Goal: Task Accomplishment & Management: Use online tool/utility

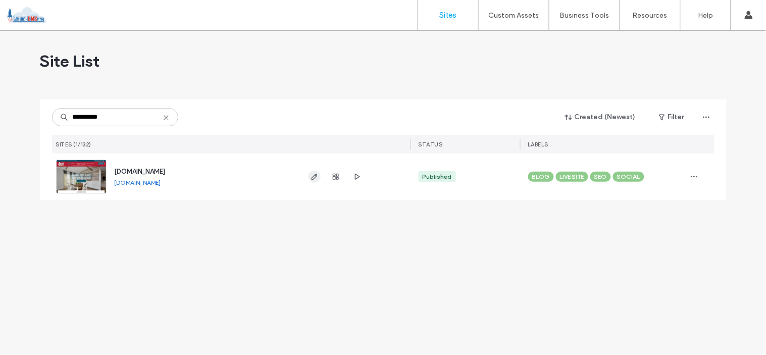
type input "**********"
click at [316, 177] on icon "button" at bounding box center [314, 177] width 8 height 8
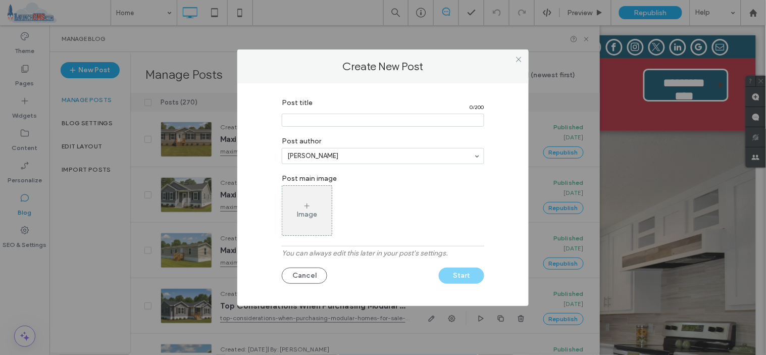
click at [324, 226] on div "Image" at bounding box center [306, 210] width 49 height 47
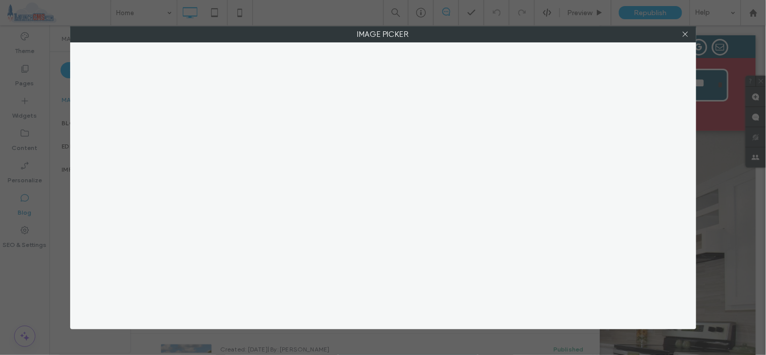
click at [339, 39] on label "Image Picker" at bounding box center [383, 34] width 625 height 15
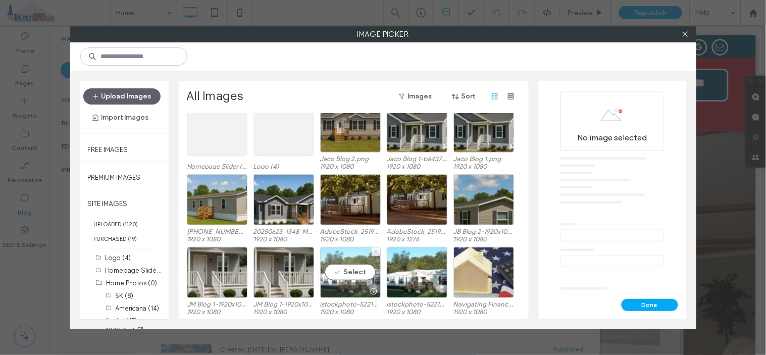
scroll to position [115, 0]
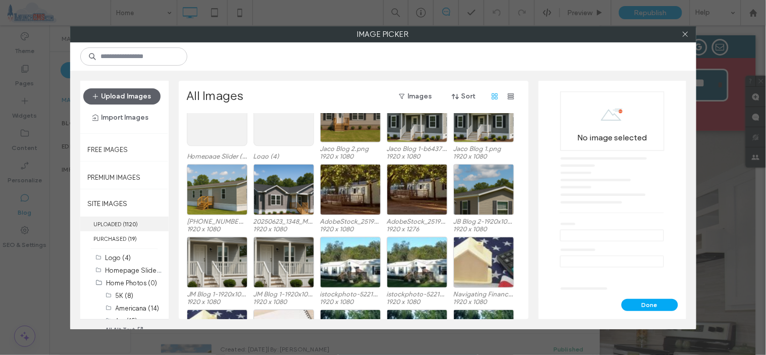
click at [114, 225] on label "UPLOADED ( 1120 )" at bounding box center [124, 224] width 88 height 15
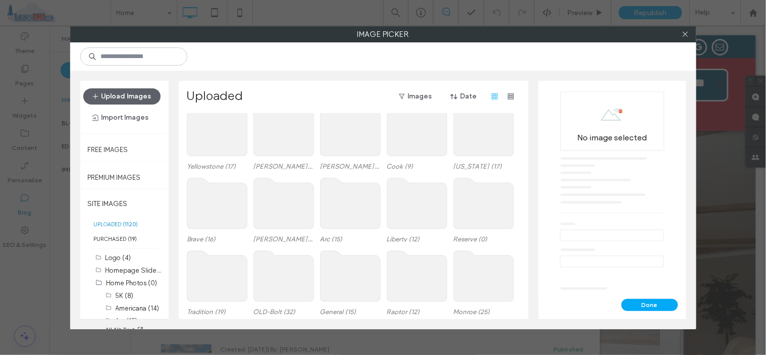
scroll to position [0, 0]
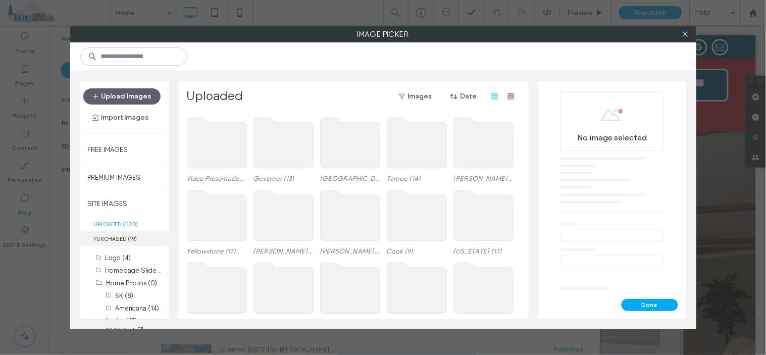
click at [103, 238] on label "PURCHASED ( 19 )" at bounding box center [124, 238] width 88 height 15
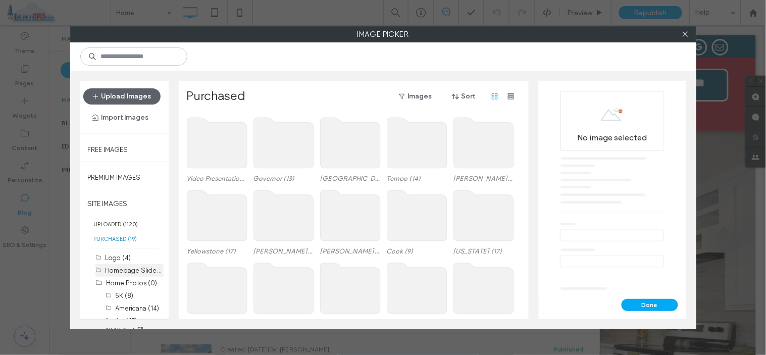
click at [115, 269] on label "Homepage Slider (4)" at bounding box center [137, 270] width 64 height 10
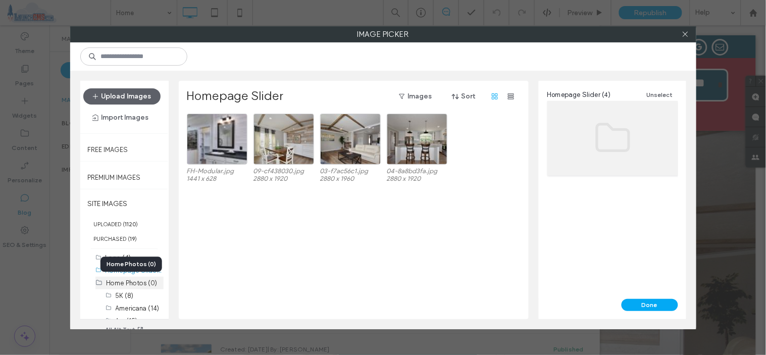
click at [114, 286] on label "Home Photos (0)" at bounding box center [132, 283] width 51 height 8
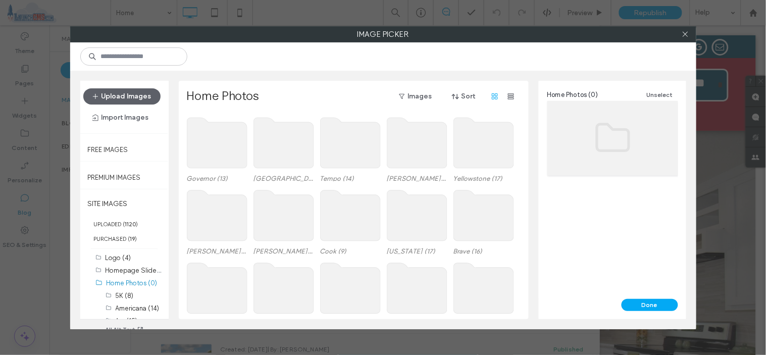
click at [203, 139] on use at bounding box center [217, 143] width 60 height 50
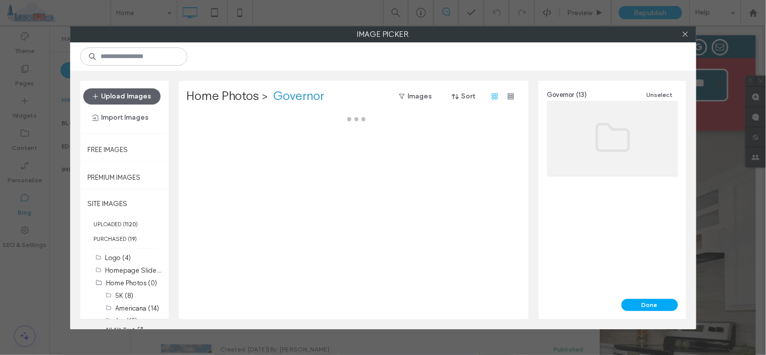
click at [203, 139] on div at bounding box center [356, 216] width 339 height 205
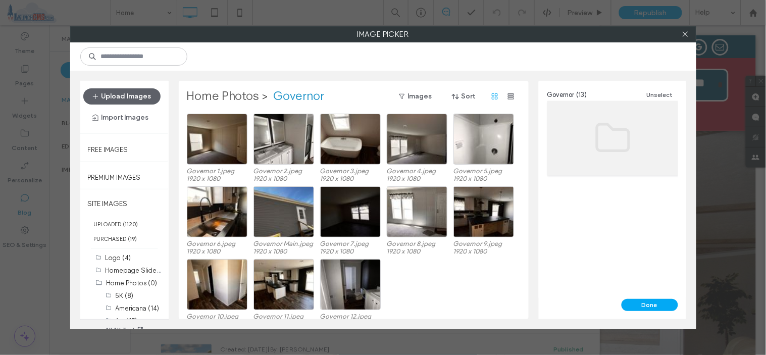
click at [230, 94] on label "Home Photos" at bounding box center [223, 96] width 73 height 16
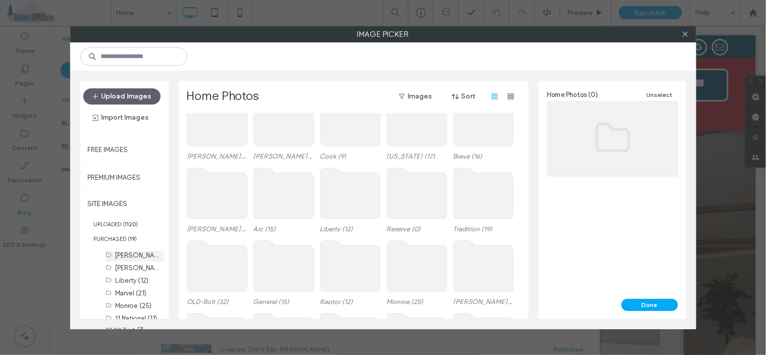
scroll to position [336, 0]
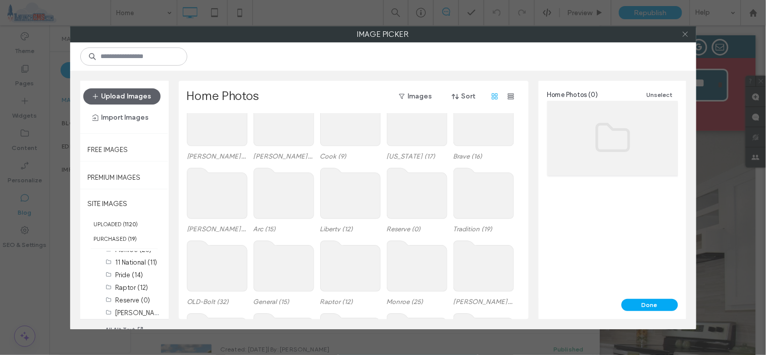
click at [682, 32] on icon at bounding box center [685, 34] width 8 height 8
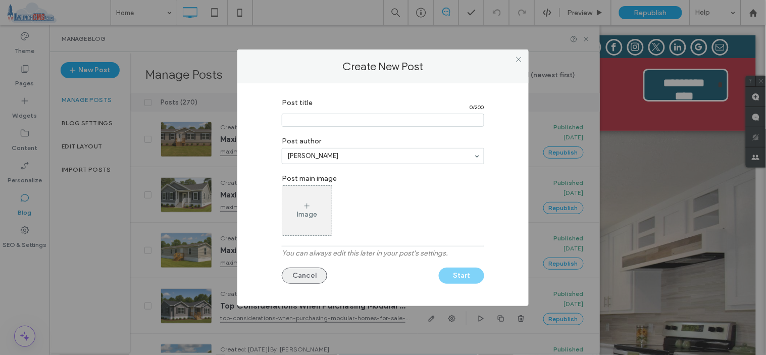
click at [321, 275] on button "Cancel" at bounding box center [304, 276] width 45 height 16
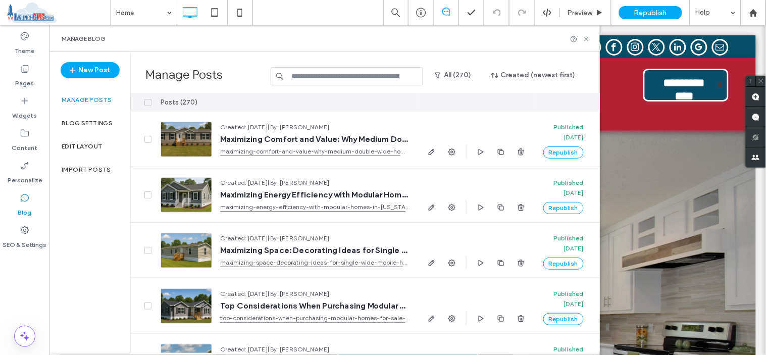
click at [33, 12] on span at bounding box center [59, 13] width 103 height 20
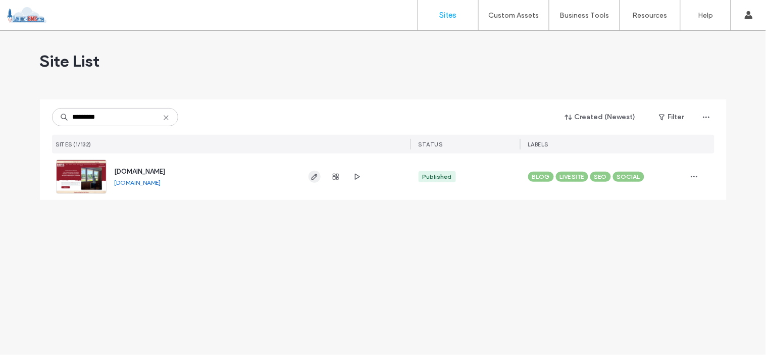
type input "*********"
click at [313, 177] on use "button" at bounding box center [314, 177] width 6 height 6
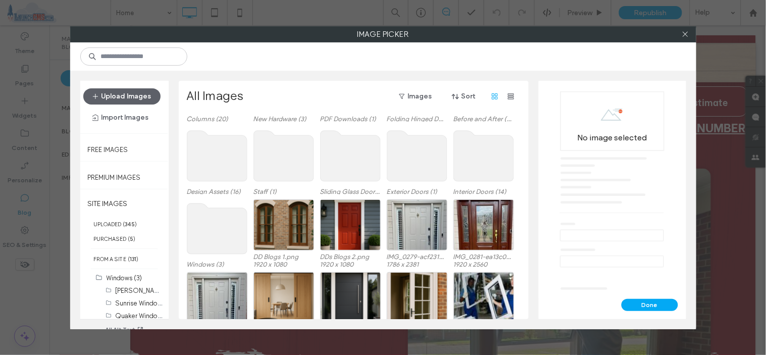
scroll to position [105, 0]
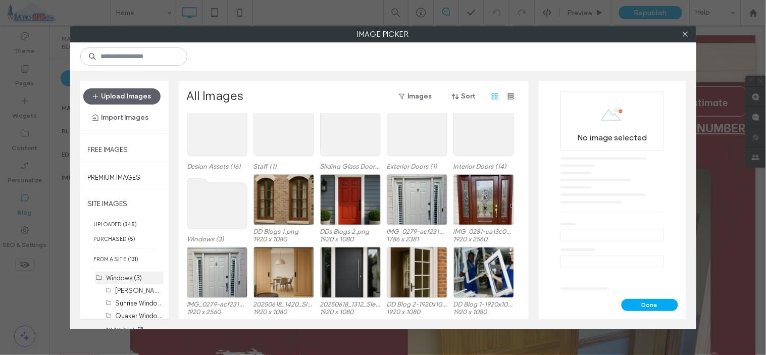
click at [130, 279] on label "Windows (3)" at bounding box center [125, 278] width 36 height 8
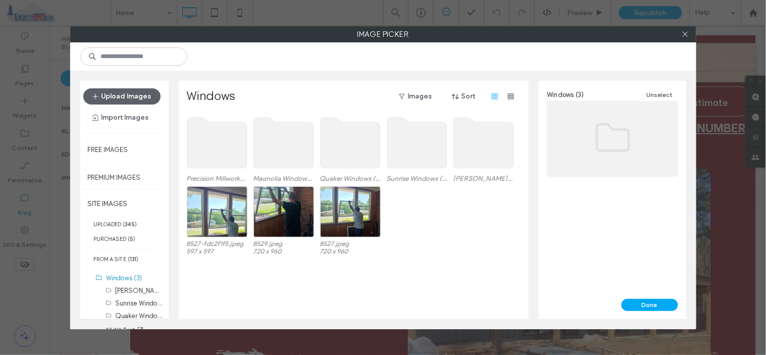
click at [212, 150] on use at bounding box center [217, 143] width 60 height 50
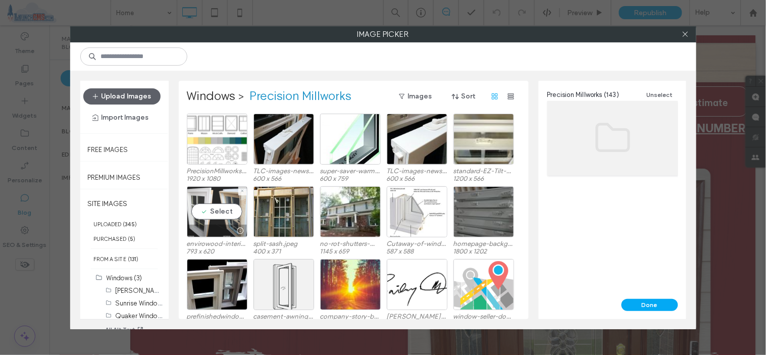
click at [204, 215] on div "Select" at bounding box center [217, 211] width 61 height 51
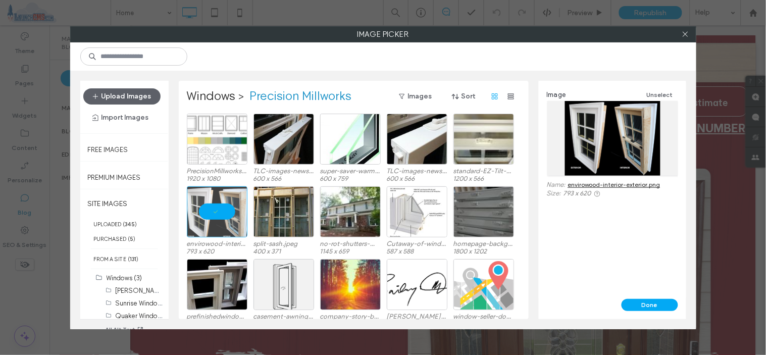
click at [633, 183] on link "envirowood-interior-exterior.png" at bounding box center [614, 185] width 92 height 8
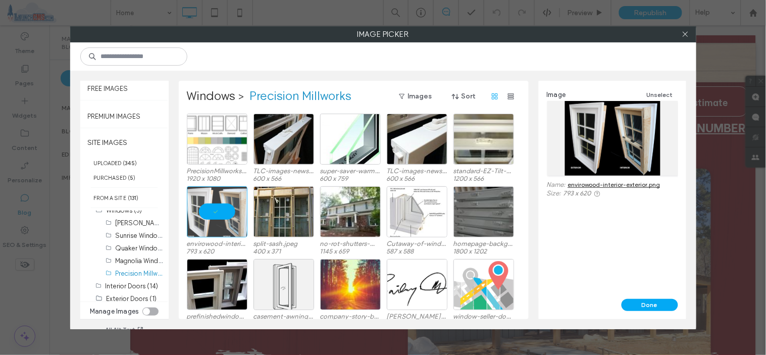
scroll to position [0, 0]
click at [120, 215] on label "Windows (3)" at bounding box center [125, 217] width 36 height 8
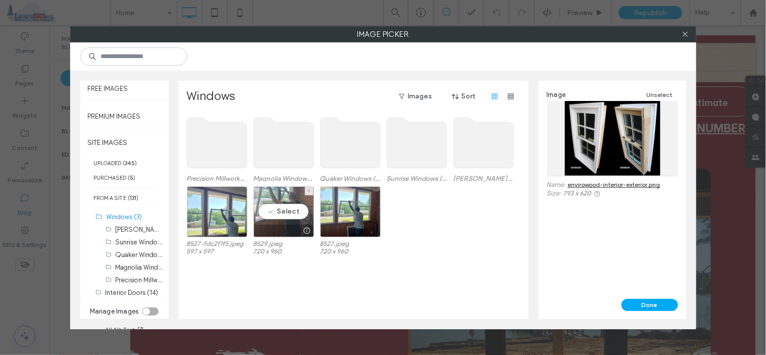
click at [281, 216] on div "Select" at bounding box center [283, 211] width 61 height 51
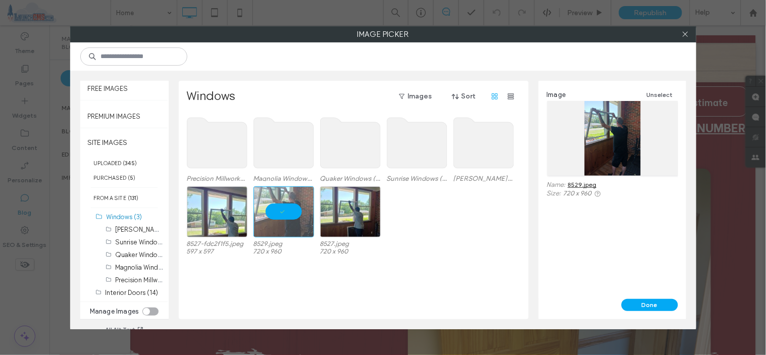
click at [585, 183] on link "8529.jpeg" at bounding box center [582, 185] width 29 height 8
